Goal: Book appointment/travel/reservation

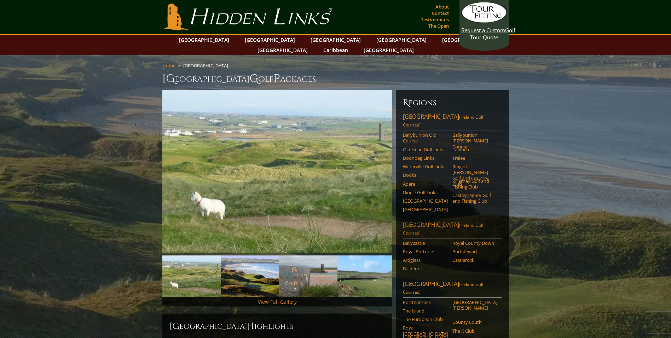
click at [429, 220] on link "[GEOGRAPHIC_DATA] ([GEOGRAPHIC_DATA] Golf Courses)" at bounding box center [452, 229] width 99 height 18
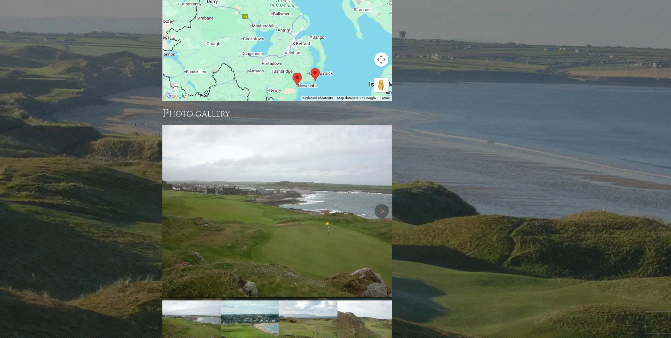
scroll to position [849, 0]
click at [380, 203] on link "Next" at bounding box center [382, 210] width 14 height 14
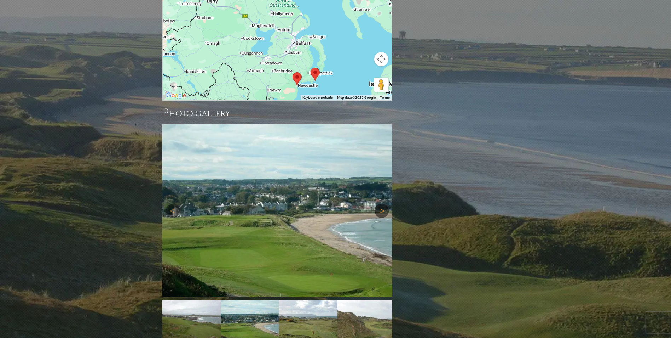
click at [380, 203] on link "Next" at bounding box center [382, 210] width 14 height 14
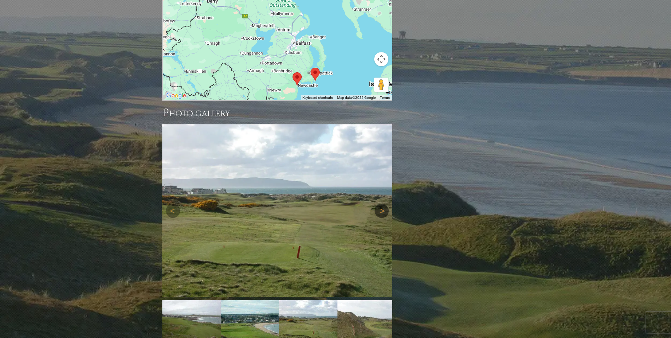
click at [380, 203] on link "Next" at bounding box center [382, 210] width 14 height 14
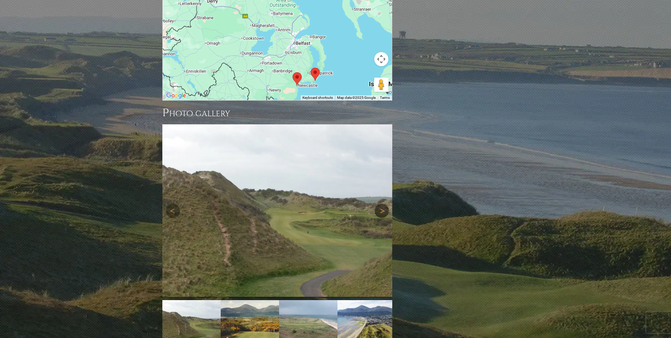
click at [380, 203] on link "Next" at bounding box center [382, 210] width 14 height 14
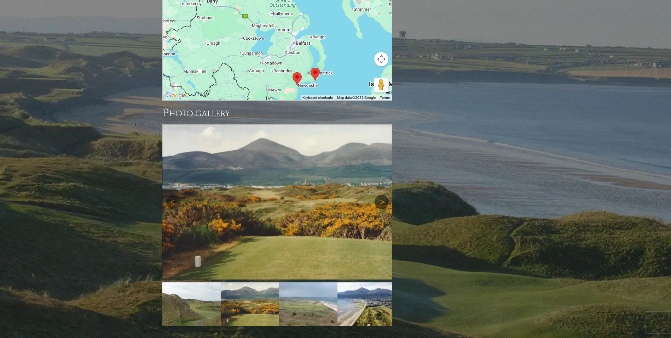
click at [380, 194] on img at bounding box center [277, 201] width 230 height 155
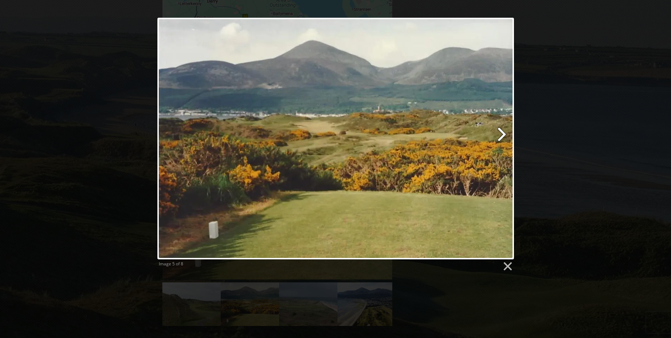
click at [501, 128] on link at bounding box center [400, 138] width 228 height 241
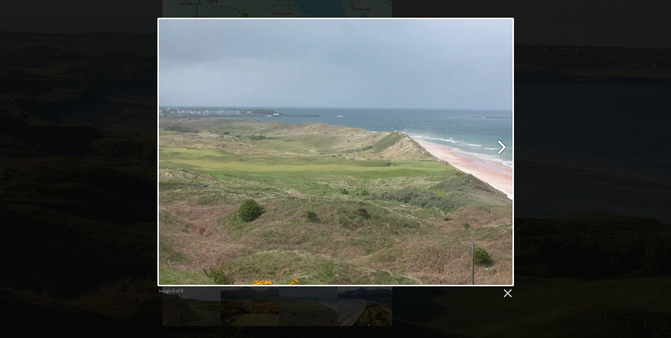
click at [498, 143] on link at bounding box center [400, 152] width 228 height 268
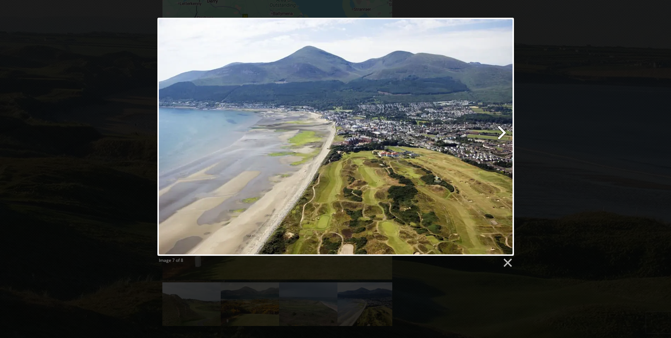
click at [501, 137] on link at bounding box center [400, 137] width 228 height 238
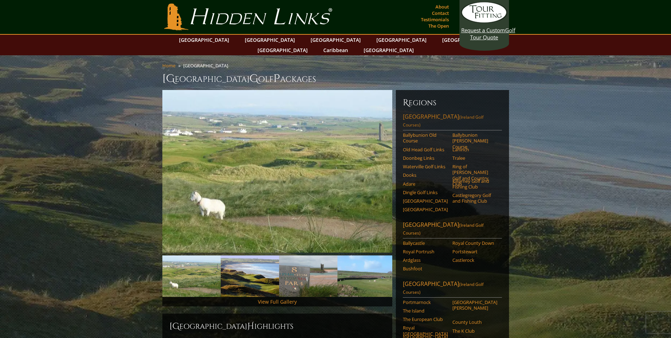
click at [435, 113] on link "Southwest Ireland (Ireland Golf Courses)" at bounding box center [452, 122] width 99 height 18
